Goal: Task Accomplishment & Management: Manage account settings

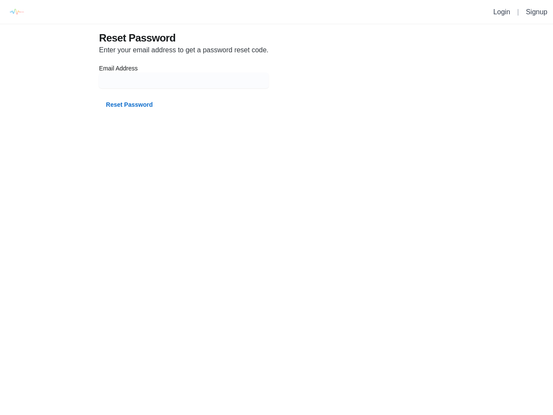
click at [277, 60] on div "Enter your email address to get a password reset code. Email Address Reset Pass…" at bounding box center [230, 78] width 263 height 67
click at [14, 12] on img at bounding box center [15, 11] width 19 height 19
click at [185, 80] on input at bounding box center [183, 81] width 159 height 16
click at [127, 105] on button "Reset Password" at bounding box center [129, 105] width 61 height 16
